Goal: Task Accomplishment & Management: Complete application form

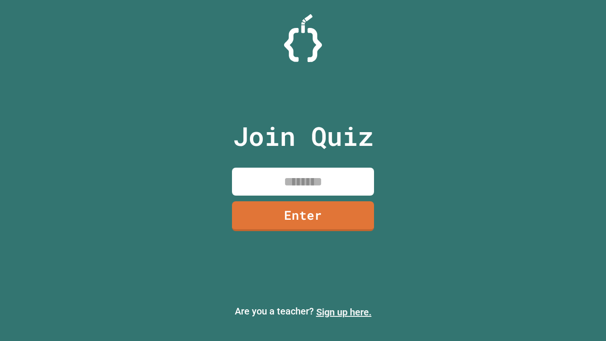
click at [344, 312] on link "Sign up here." at bounding box center [343, 311] width 55 height 11
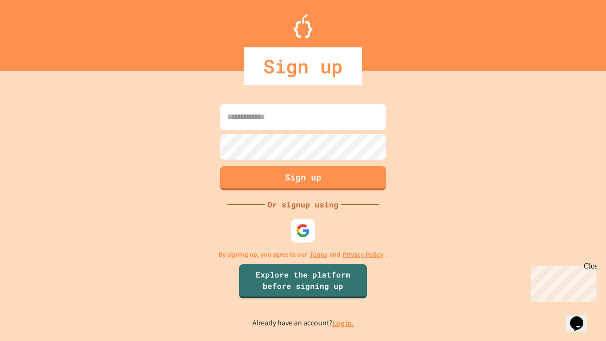
click at [344, 323] on link "Log in." at bounding box center [343, 323] width 22 height 10
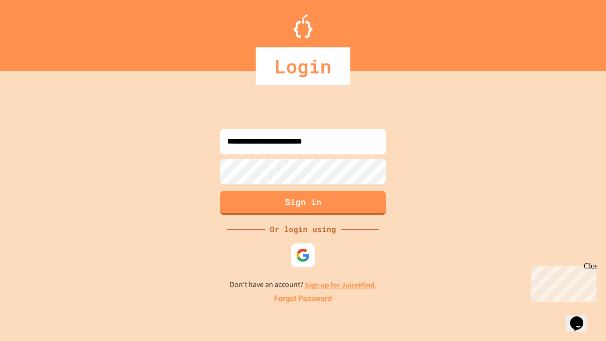
type input "**********"
